Goal: Task Accomplishment & Management: Manage account settings

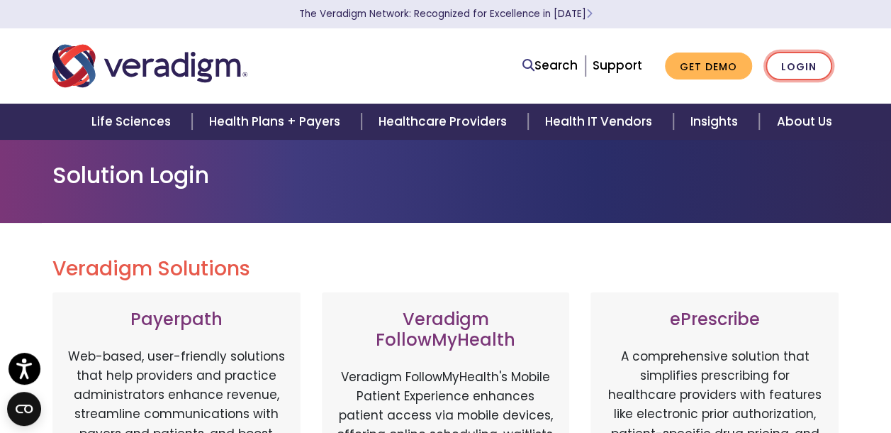
click at [798, 66] on link "Login" at bounding box center [799, 66] width 67 height 29
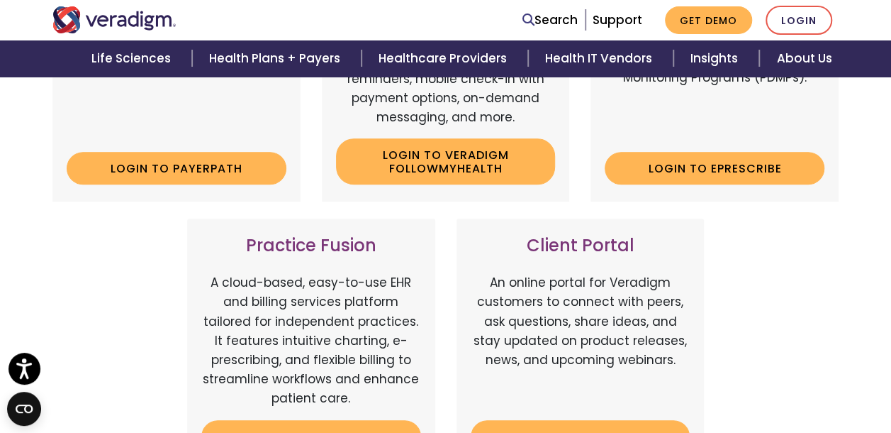
scroll to position [355, 0]
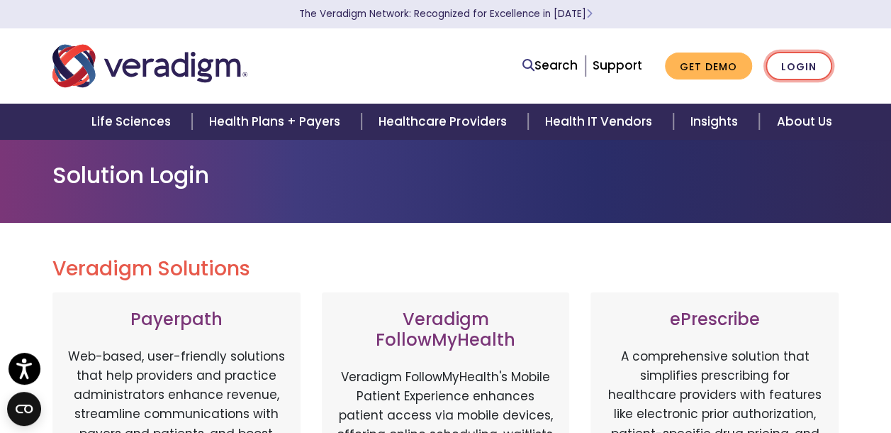
click at [795, 68] on link "Login" at bounding box center [799, 66] width 67 height 29
click at [821, 72] on link "Login" at bounding box center [799, 66] width 67 height 29
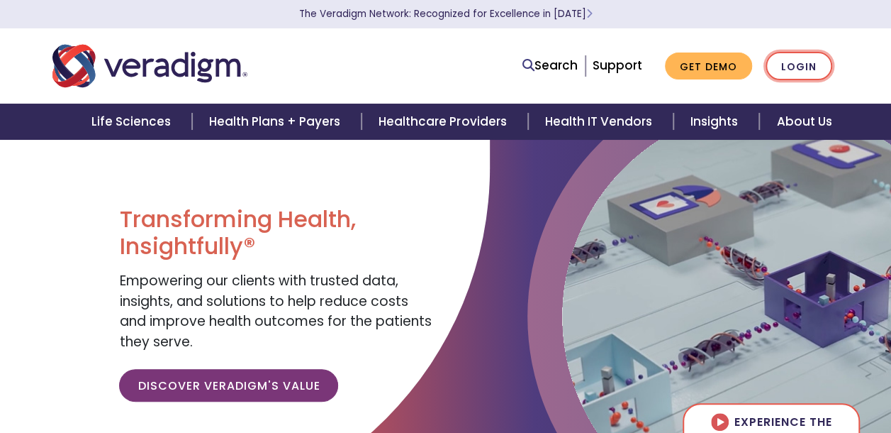
drag, startPoint x: 0, startPoint y: 0, endPoint x: 802, endPoint y: 69, distance: 805.0
click at [802, 69] on link "Login" at bounding box center [799, 66] width 67 height 29
